Goal: Transaction & Acquisition: Book appointment/travel/reservation

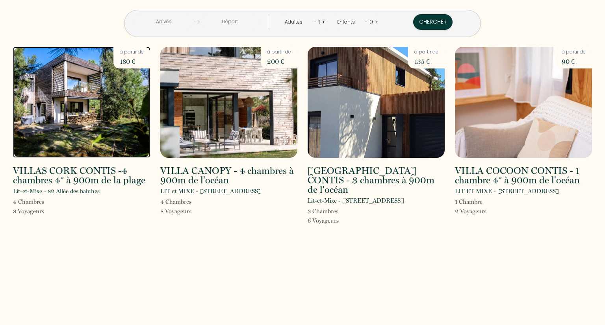
click at [92, 85] on img at bounding box center [81, 102] width 137 height 111
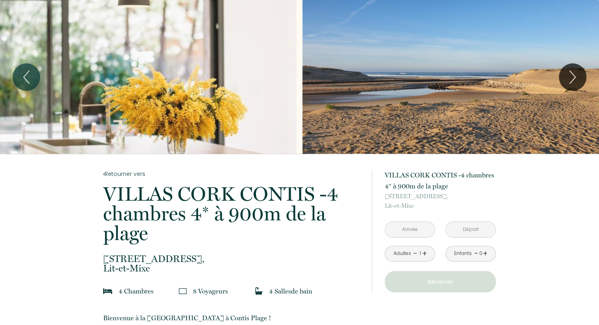
click at [425, 232] on input "text" at bounding box center [410, 229] width 50 height 15
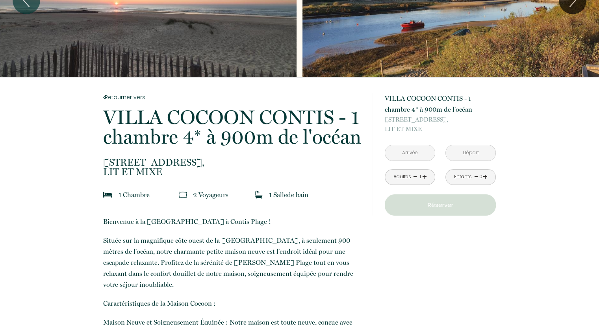
scroll to position [145, 0]
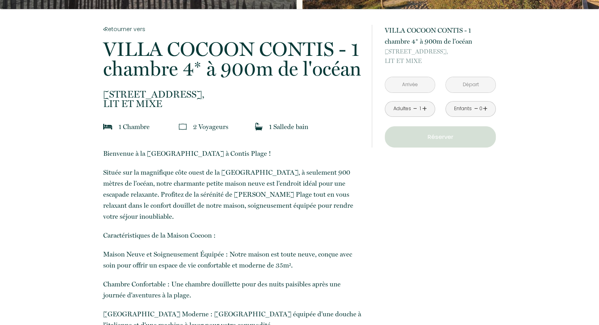
click at [419, 78] on input "text" at bounding box center [410, 84] width 50 height 15
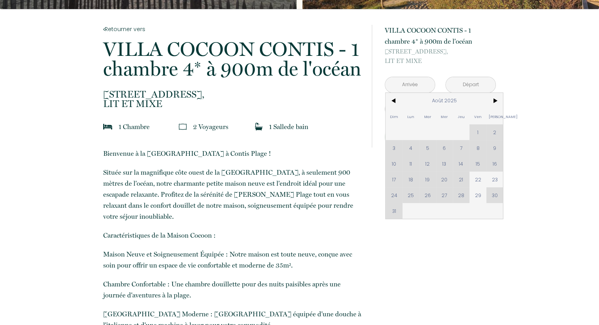
click at [476, 160] on div "Dim Lun Mar Mer Jeu Ven Sam 1 2 3 4 5 6 7 8 9 10 11 12 13 14 15 16 17 18 19 20 …" at bounding box center [444, 156] width 117 height 126
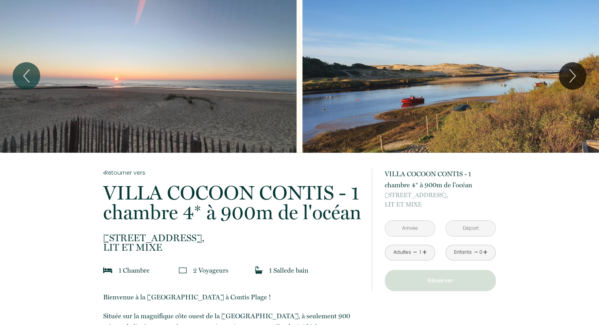
scroll to position [0, 0]
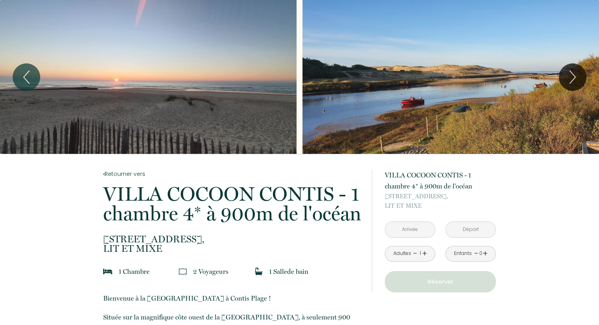
click at [423, 235] on input "text" at bounding box center [410, 229] width 50 height 15
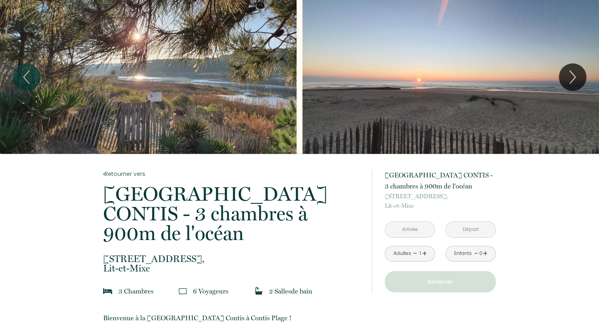
click at [411, 225] on input "text" at bounding box center [410, 229] width 50 height 15
